Goal: Task Accomplishment & Management: Manage account settings

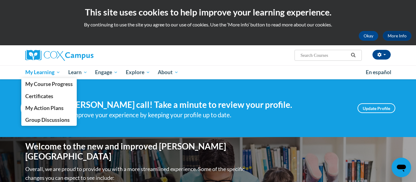
click at [38, 72] on span "My Learning" at bounding box center [42, 72] width 35 height 7
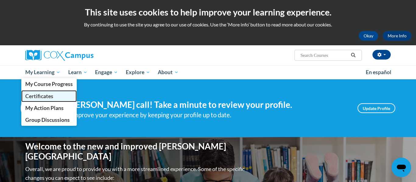
click at [45, 98] on span "Certificates" at bounding box center [39, 96] width 28 height 6
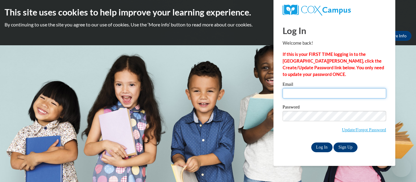
type input "[EMAIL_ADDRESS][DOMAIN_NAME]"
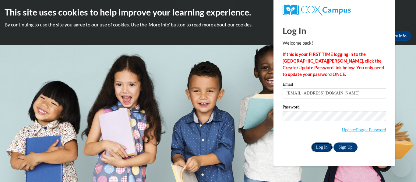
click at [316, 146] on input "Log In" at bounding box center [321, 148] width 21 height 10
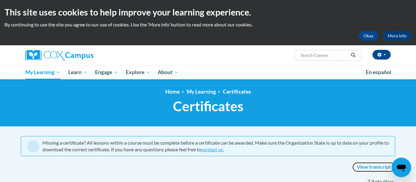
click at [366, 167] on link "View transcript" at bounding box center [373, 168] width 43 height 10
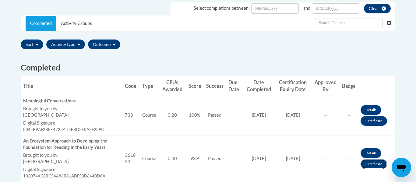
click at [374, 163] on link "Certificate" at bounding box center [373, 165] width 26 height 10
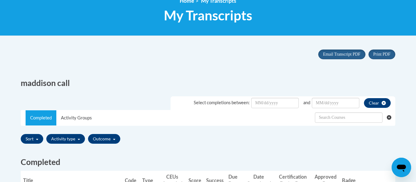
scroll to position [91, 0]
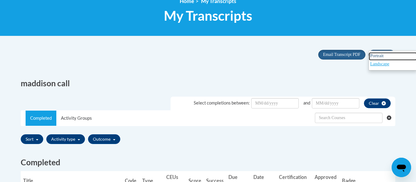
click at [381, 56] on span "Portrait" at bounding box center [376, 55] width 13 height 5
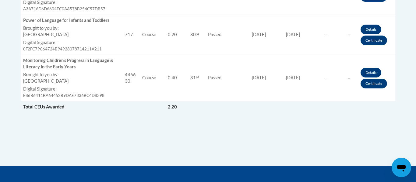
scroll to position [480, 0]
